Goal: Task Accomplishment & Management: Use online tool/utility

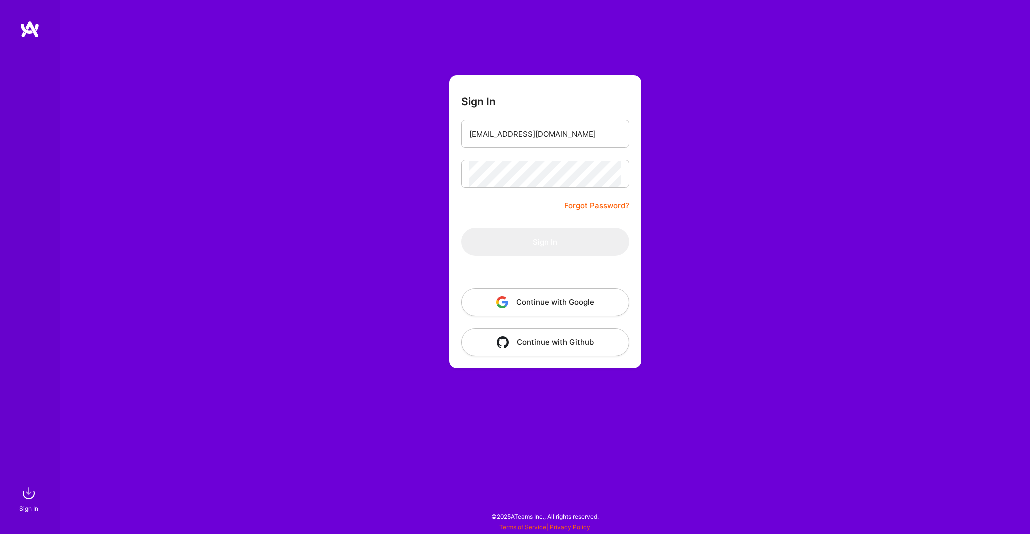
click at [518, 199] on form "Sign In [EMAIL_ADDRESS][DOMAIN_NAME] Forgot Password? Sign In Continue with Goo…" at bounding box center [546, 221] width 192 height 293
click at [571, 137] on input "antoniostorni@gmail.com" at bounding box center [546, 134] width 152 height 26
click at [567, 132] on input "antoniostorni@gmail.com" at bounding box center [546, 134] width 152 height 26
click at [537, 133] on input "antoniostorni@gmail.com" at bounding box center [546, 134] width 152 height 26
drag, startPoint x: 553, startPoint y: 137, endPoint x: 514, endPoint y: 129, distance: 39.8
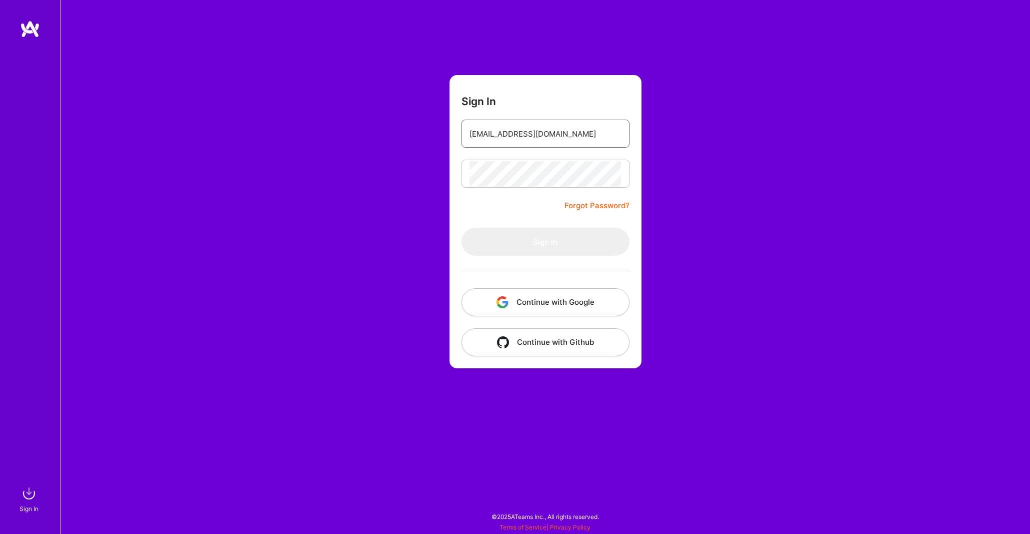
click at [514, 129] on input "antoniostorni@gmail.com" at bounding box center [546, 134] width 152 height 26
click at [593, 108] on form "Sign In antoniostorni@gmail.com Forgot Password? Sign In Continue with Google C…" at bounding box center [546, 221] width 192 height 293
type input "[EMAIL_ADDRESS][DOMAIN_NAME]"
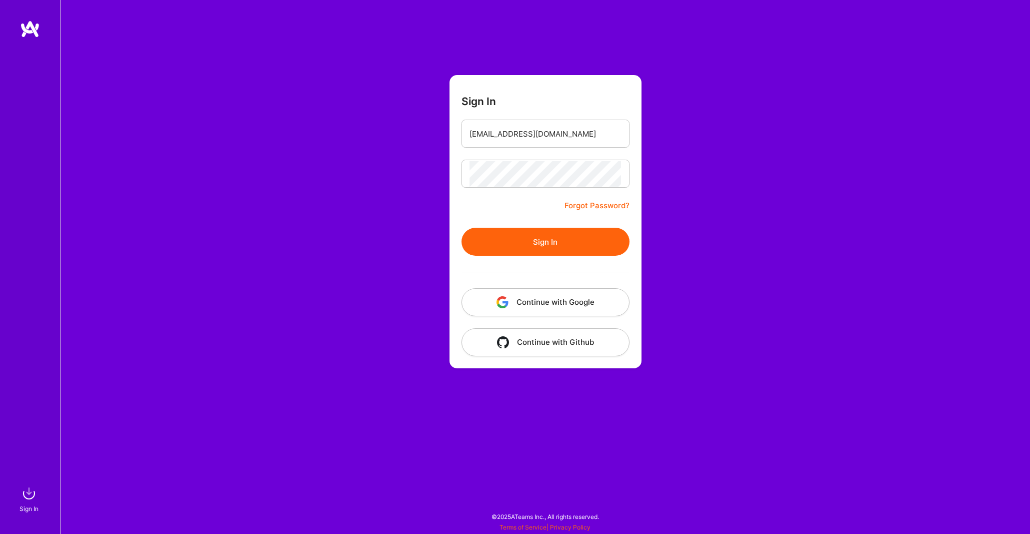
click at [480, 245] on button "Sign In" at bounding box center [546, 242] width 168 height 28
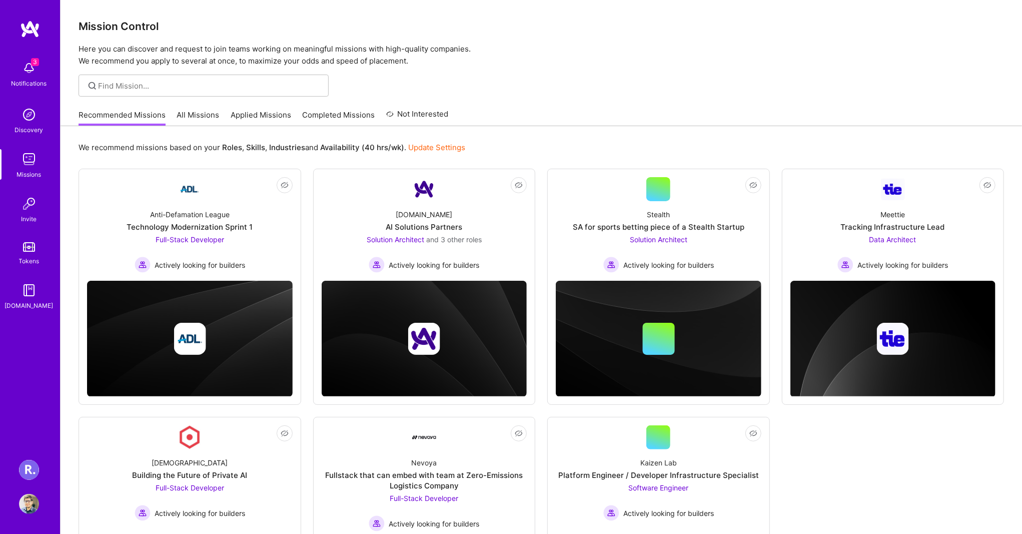
click at [28, 463] on img at bounding box center [29, 470] width 20 height 20
